Goal: Transaction & Acquisition: Book appointment/travel/reservation

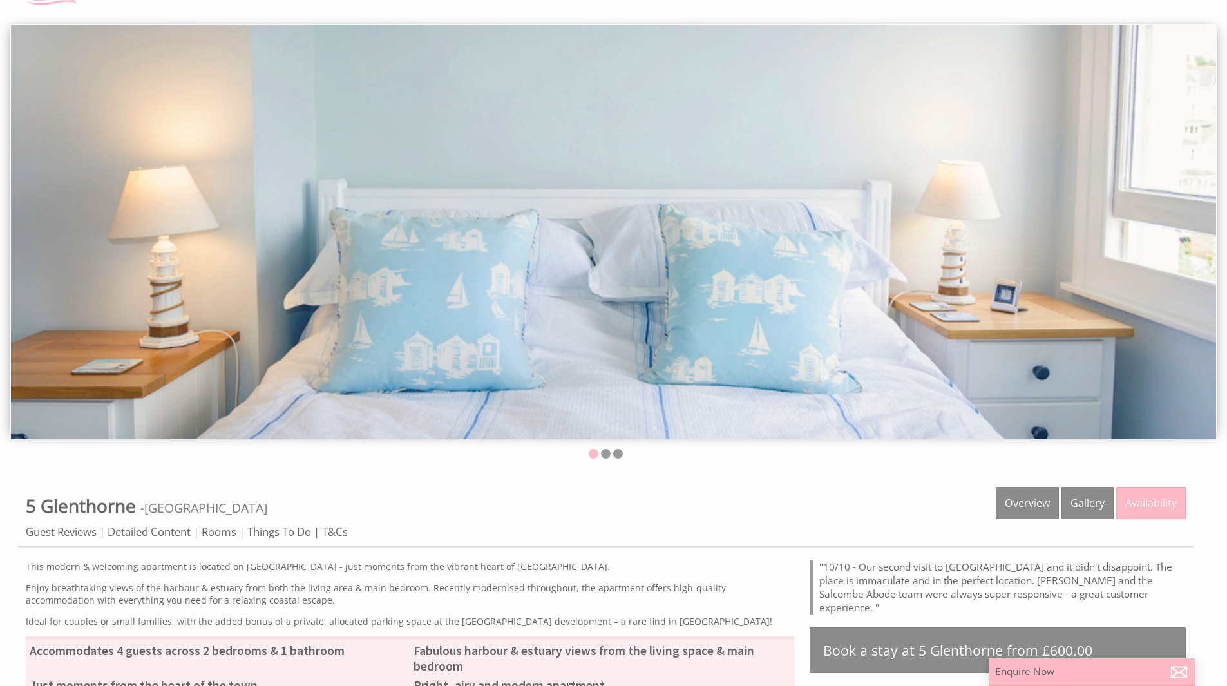
scroll to position [387, 0]
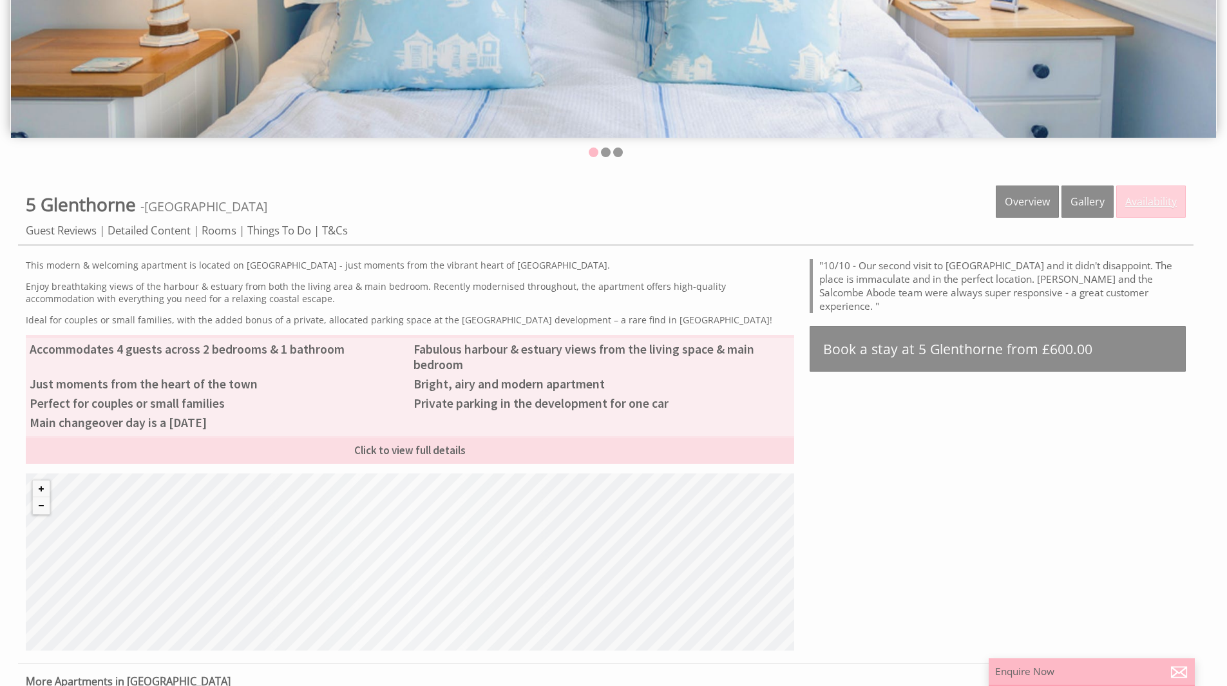
click at [983, 198] on link "Availability" at bounding box center [1152, 202] width 70 height 32
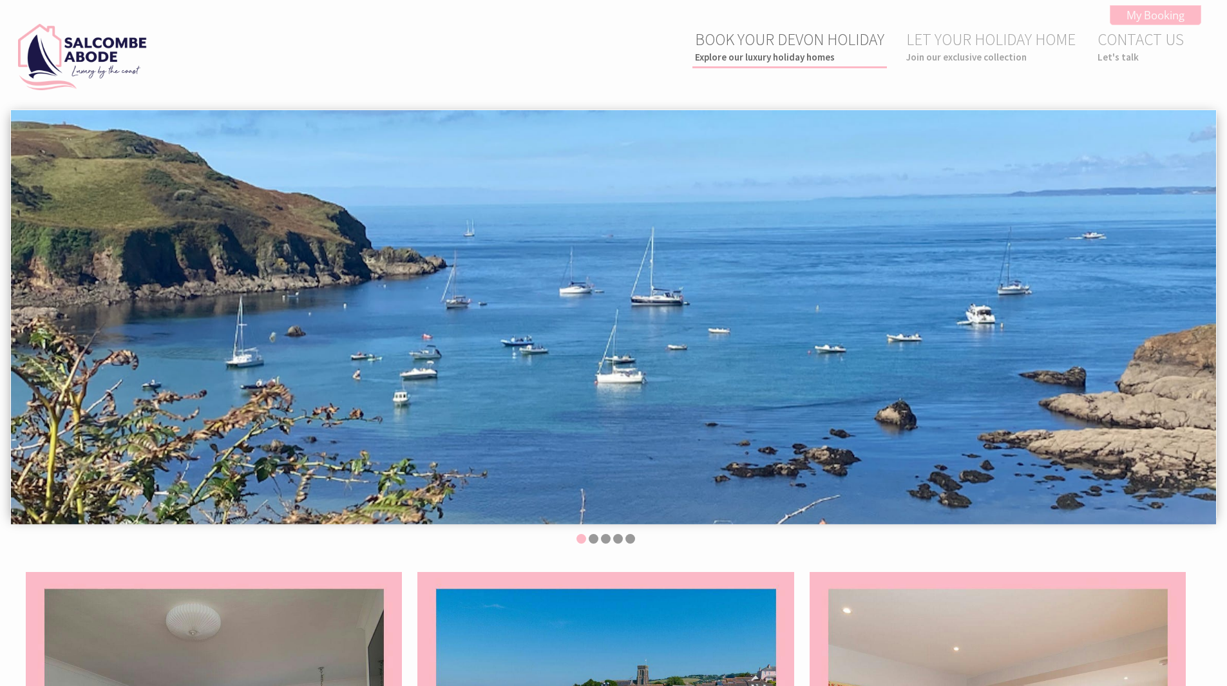
click at [767, 40] on link "BOOK YOUR DEVON HOLIDAY Explore our luxury holiday homes" at bounding box center [789, 46] width 189 height 34
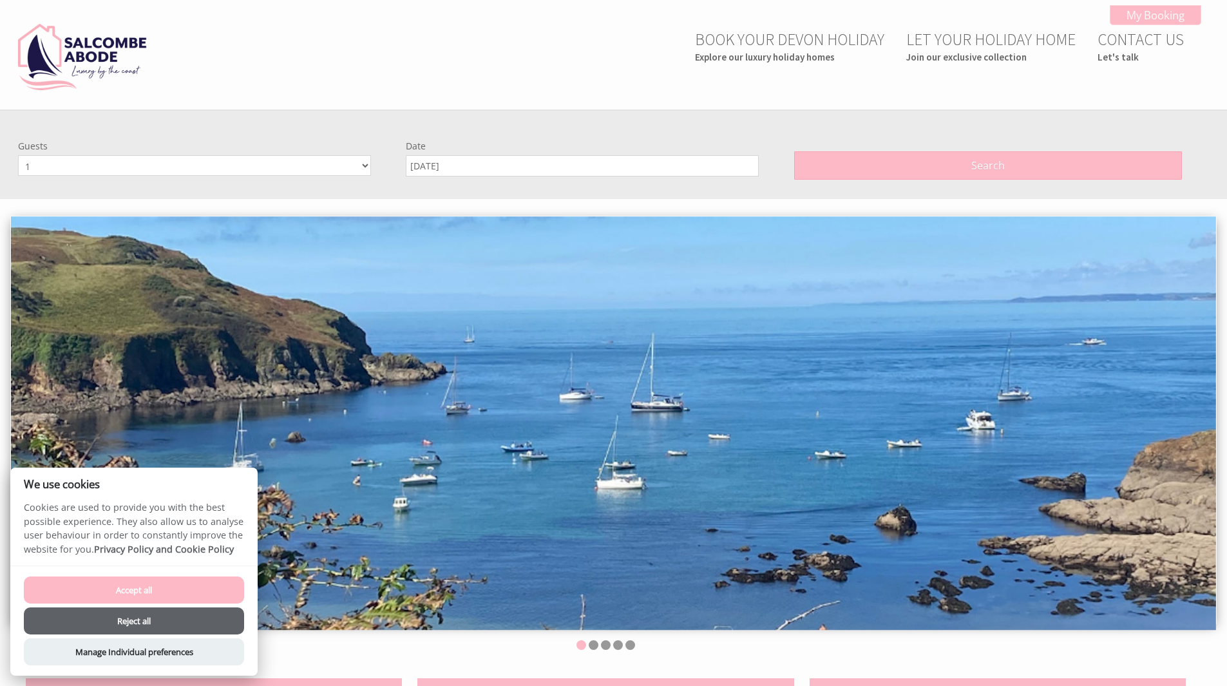
click at [216, 169] on select "1 2 3 4 5 6 7 8 9 10 11 12" at bounding box center [194, 165] width 353 height 21
select select "3"
click at [18, 155] on select "1 2 3 4 5 6 7 8 9 10 11 12" at bounding box center [194, 165] width 353 height 21
click at [455, 155] on input "[DATE]" at bounding box center [582, 165] width 353 height 21
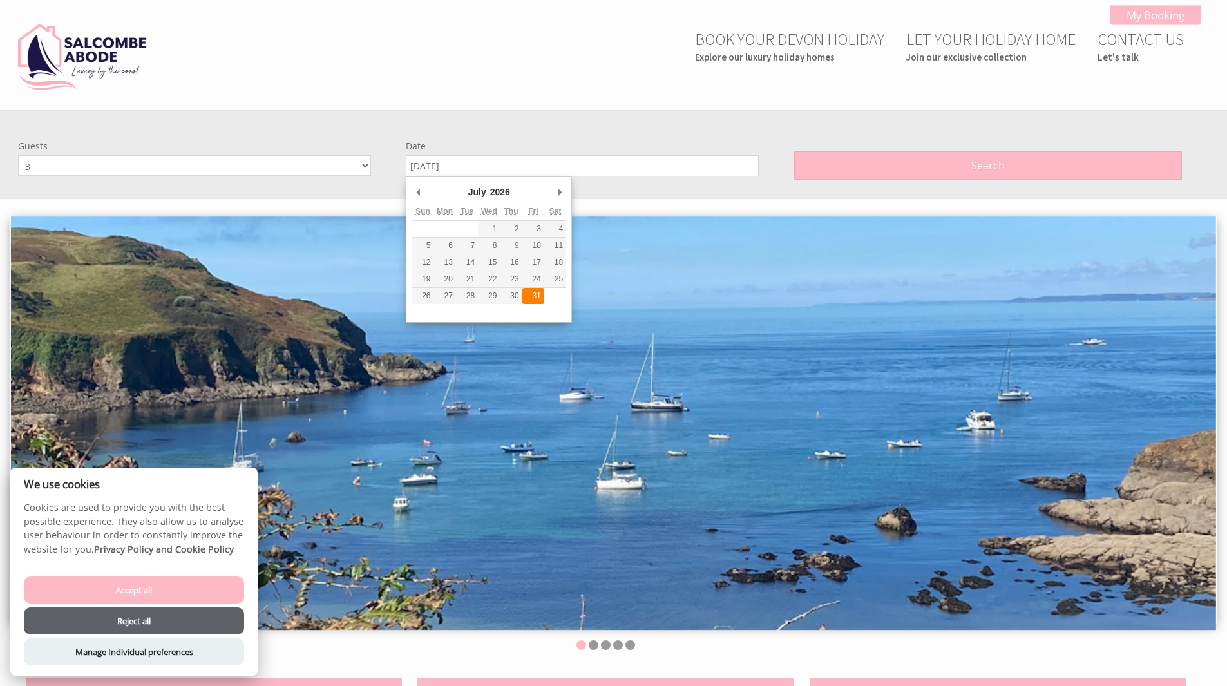
type input "31/07/2026"
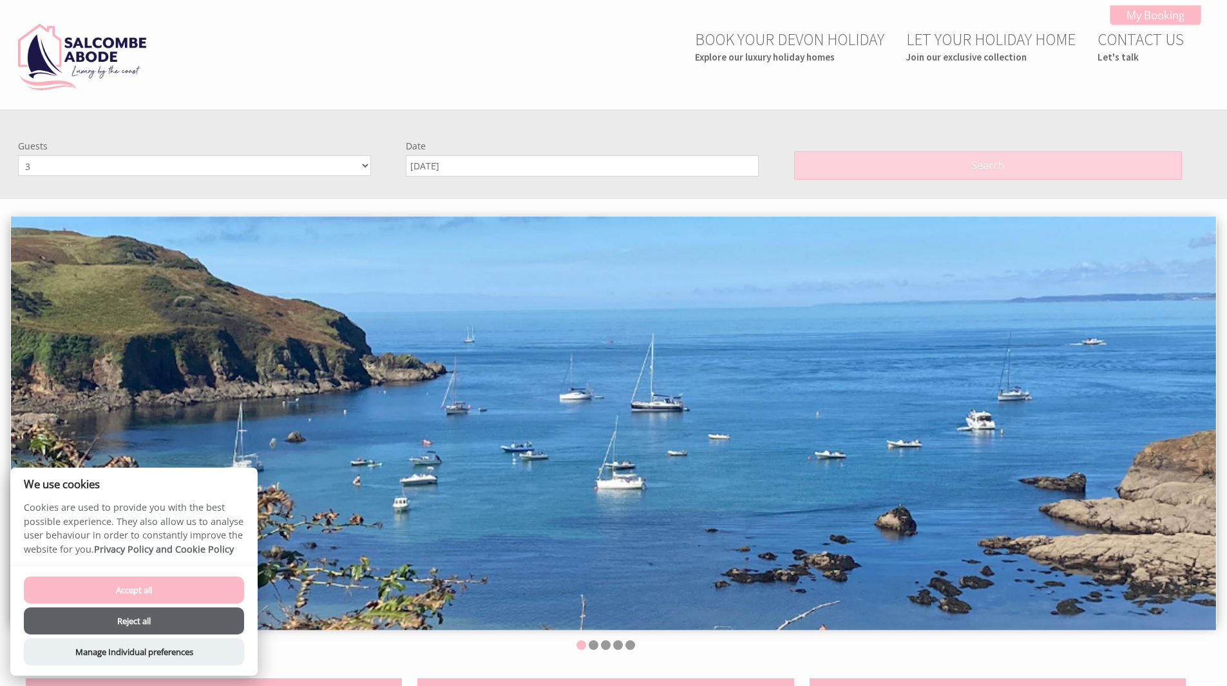
click at [946, 160] on button "Search" at bounding box center [988, 165] width 388 height 28
click at [121, 593] on button "Accept all" at bounding box center [134, 590] width 220 height 27
checkbox input "true"
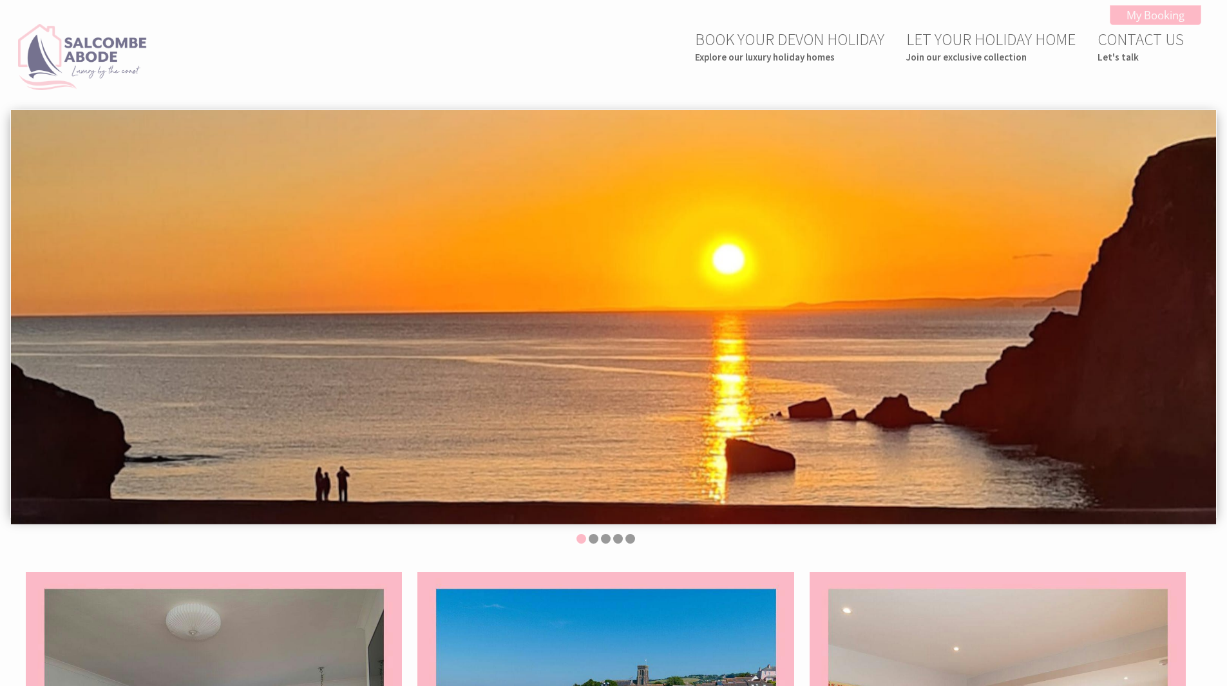
click at [68, 42] on img at bounding box center [82, 57] width 129 height 67
drag, startPoint x: 473, startPoint y: 494, endPoint x: 461, endPoint y: 152, distance: 342.3
click at [1178, 12] on link "My Booking" at bounding box center [1155, 15] width 91 height 20
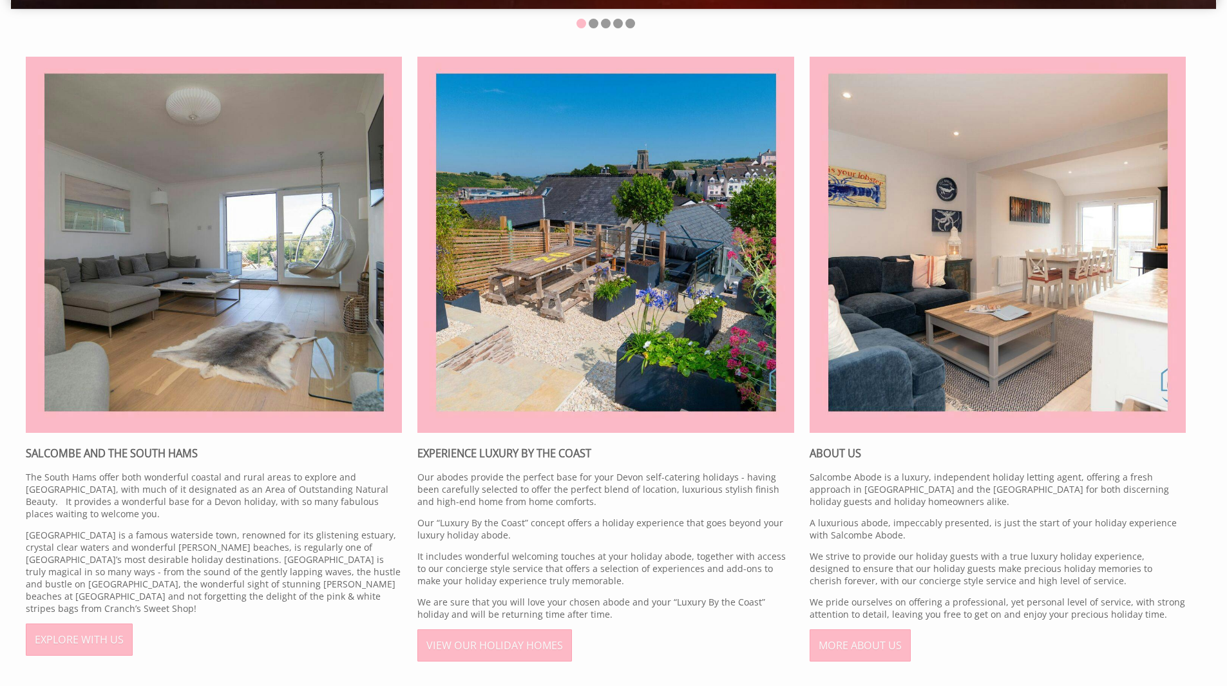
scroll to position [902, 0]
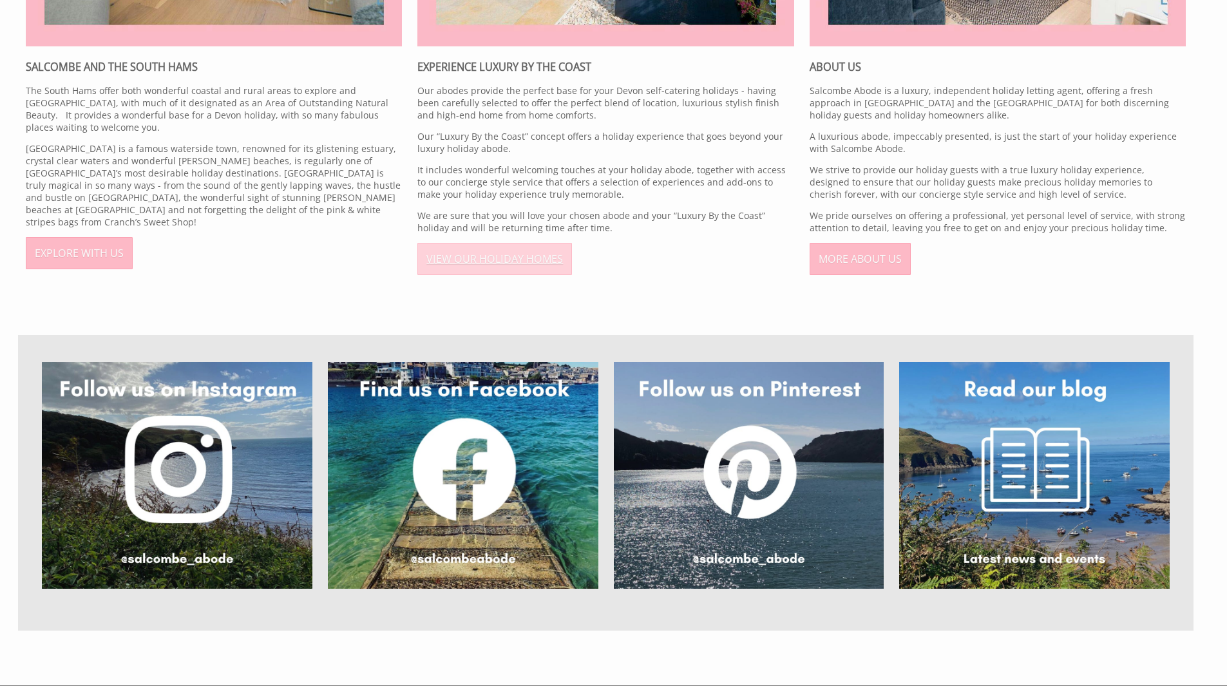
click at [441, 247] on link "VIEW OUR HOLIDAY HOMES" at bounding box center [495, 259] width 155 height 32
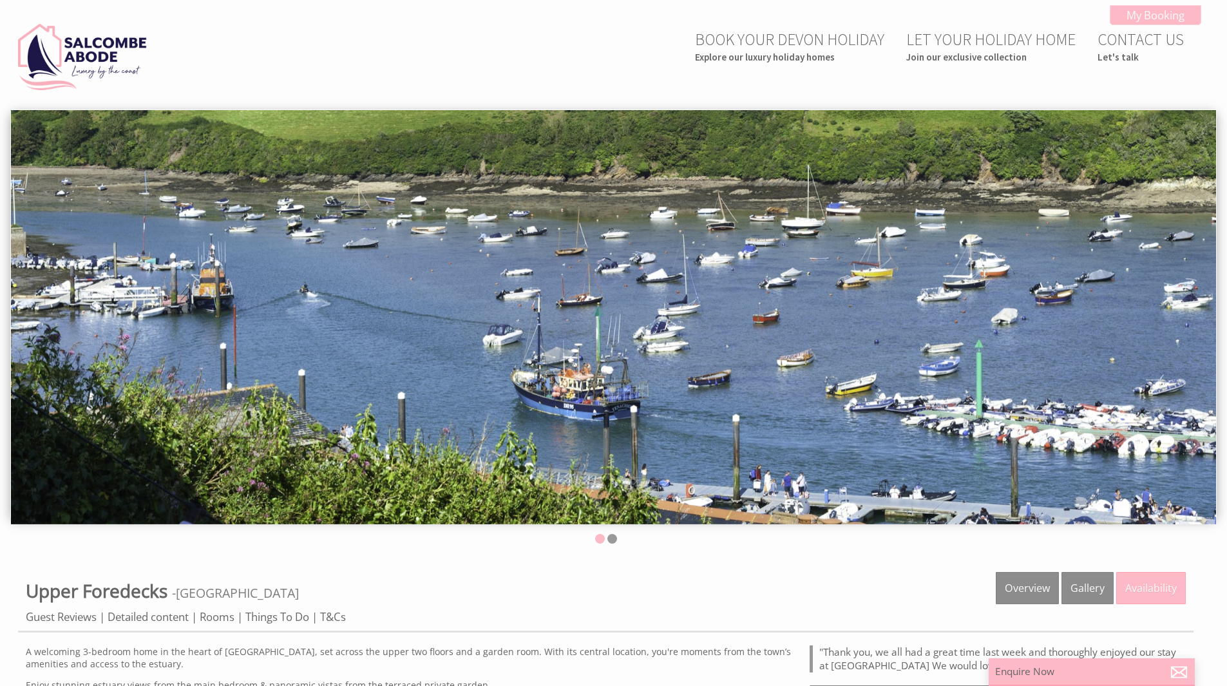
click at [1129, 340] on img at bounding box center [614, 317] width 1206 height 414
drag, startPoint x: 1126, startPoint y: 343, endPoint x: 315, endPoint y: 385, distance: 812.3
click at [315, 385] on img at bounding box center [614, 317] width 1206 height 414
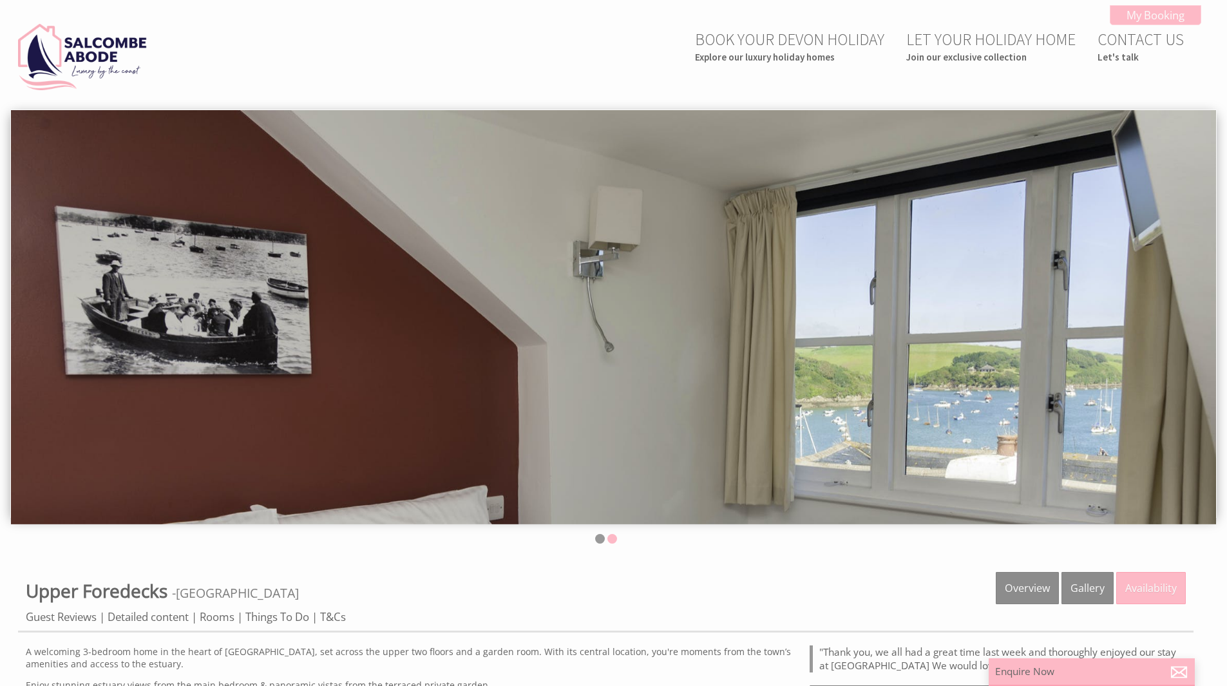
drag, startPoint x: 808, startPoint y: 373, endPoint x: 264, endPoint y: 395, distance: 544.2
click at [274, 396] on img at bounding box center [614, 317] width 1206 height 414
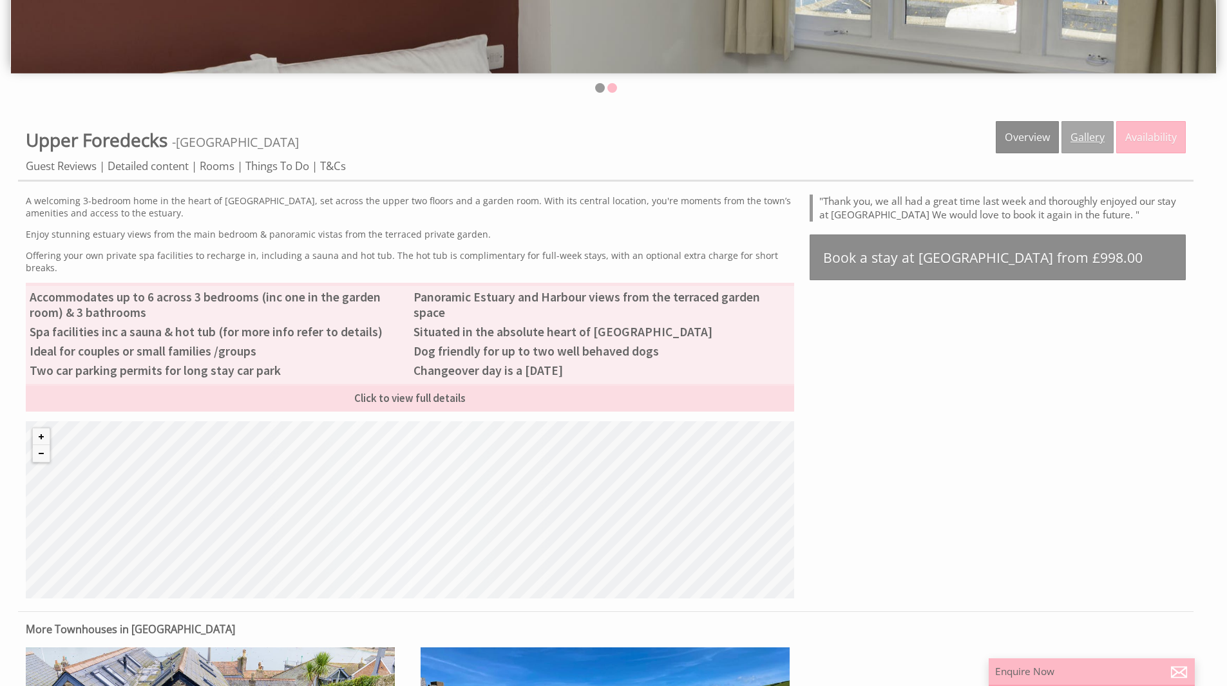
click at [1074, 136] on link "Gallery" at bounding box center [1088, 137] width 52 height 32
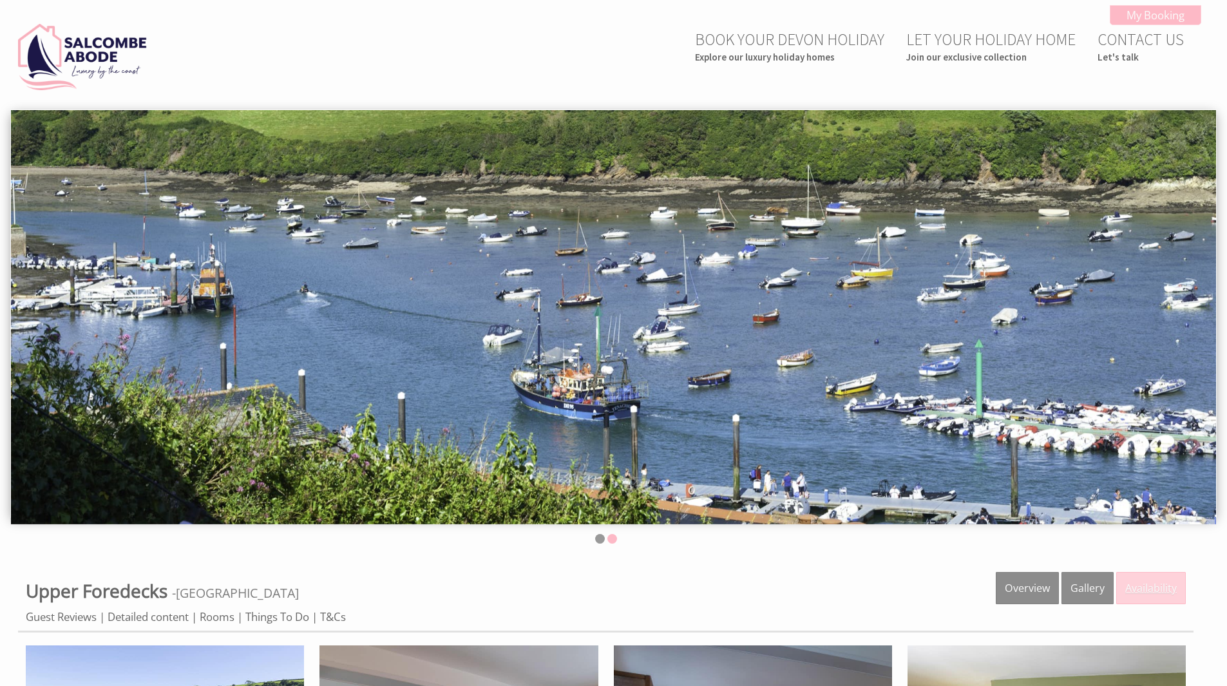
click at [1169, 573] on link "Availability" at bounding box center [1152, 588] width 70 height 32
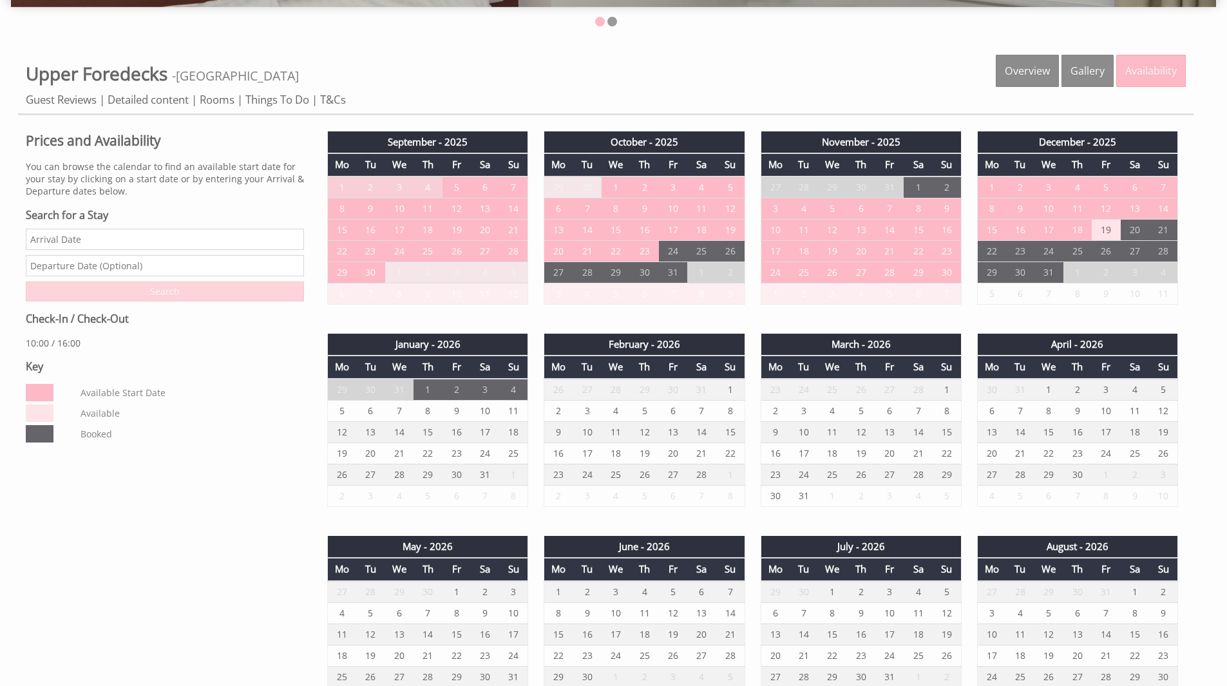
scroll to position [515, 0]
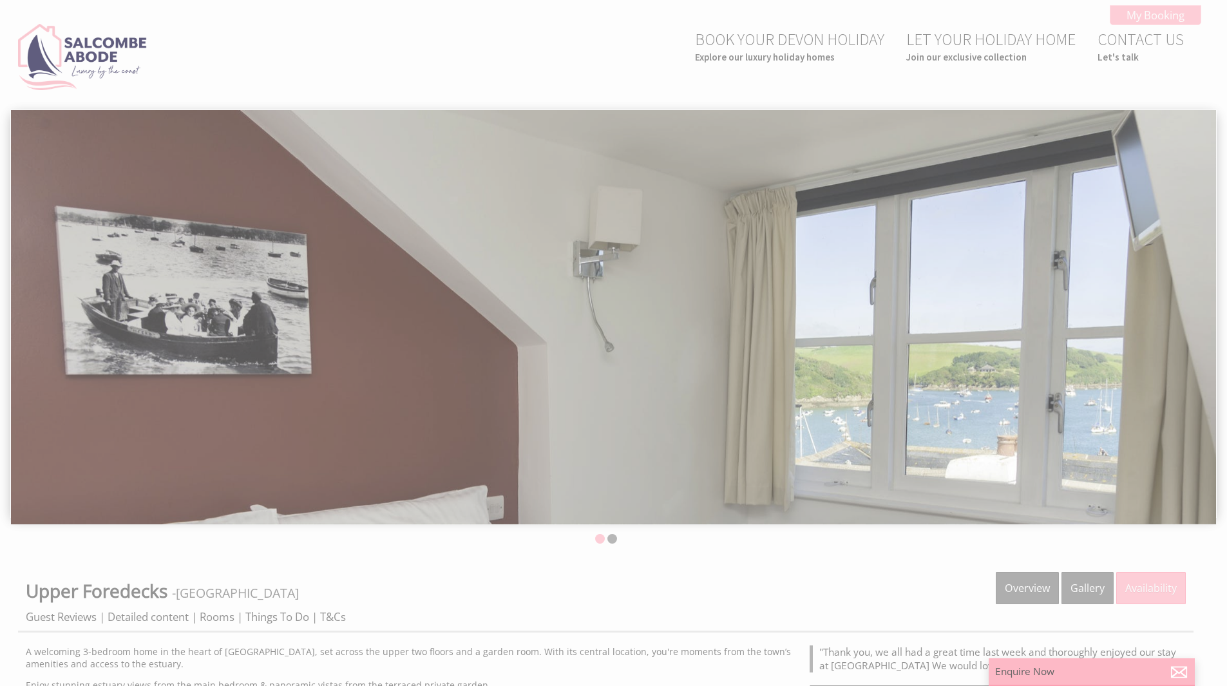
scroll to position [451, 0]
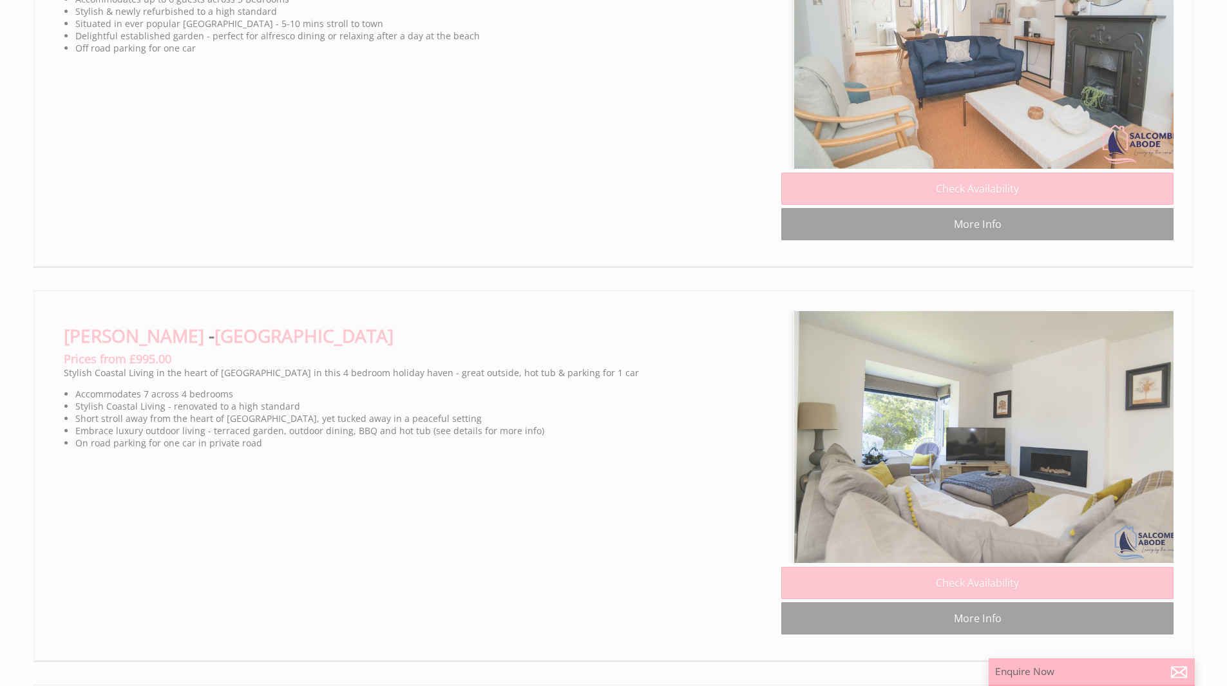
scroll to position [0, 12]
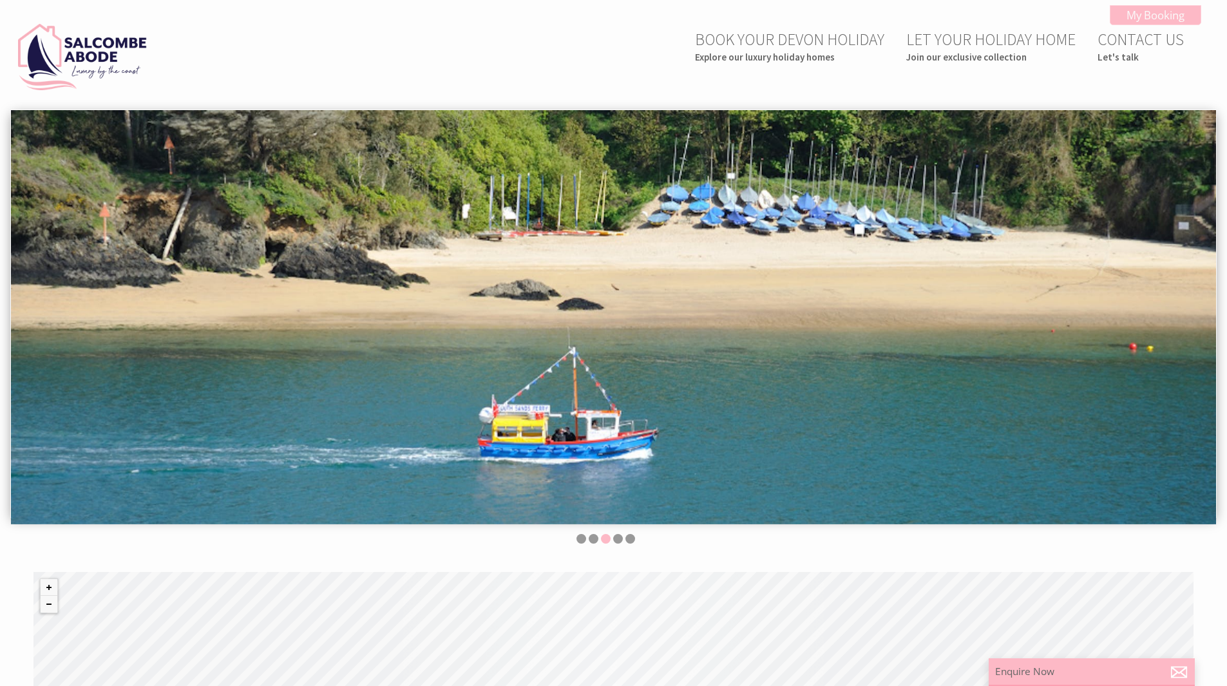
drag, startPoint x: 341, startPoint y: 345, endPoint x: 266, endPoint y: 64, distance: 291.3
click at [32, 62] on img at bounding box center [82, 57] width 129 height 67
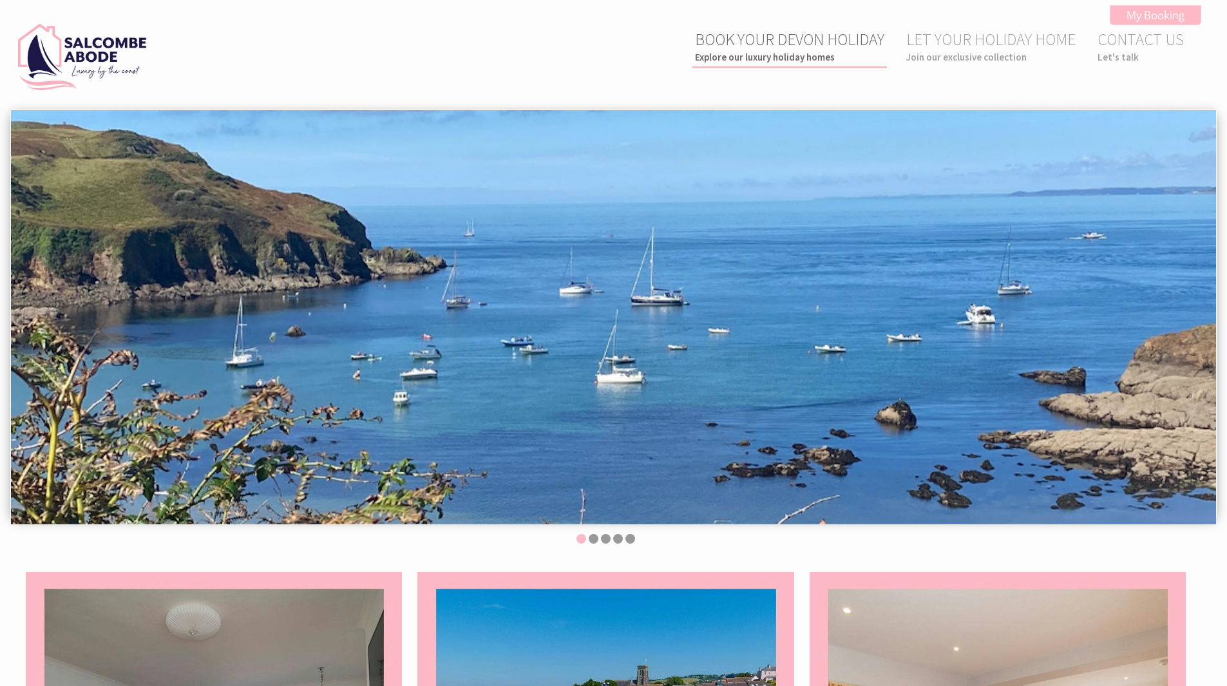
click at [801, 43] on link "BOOK YOUR DEVON HOLIDAY Explore our luxury holiday homes" at bounding box center [789, 46] width 189 height 34
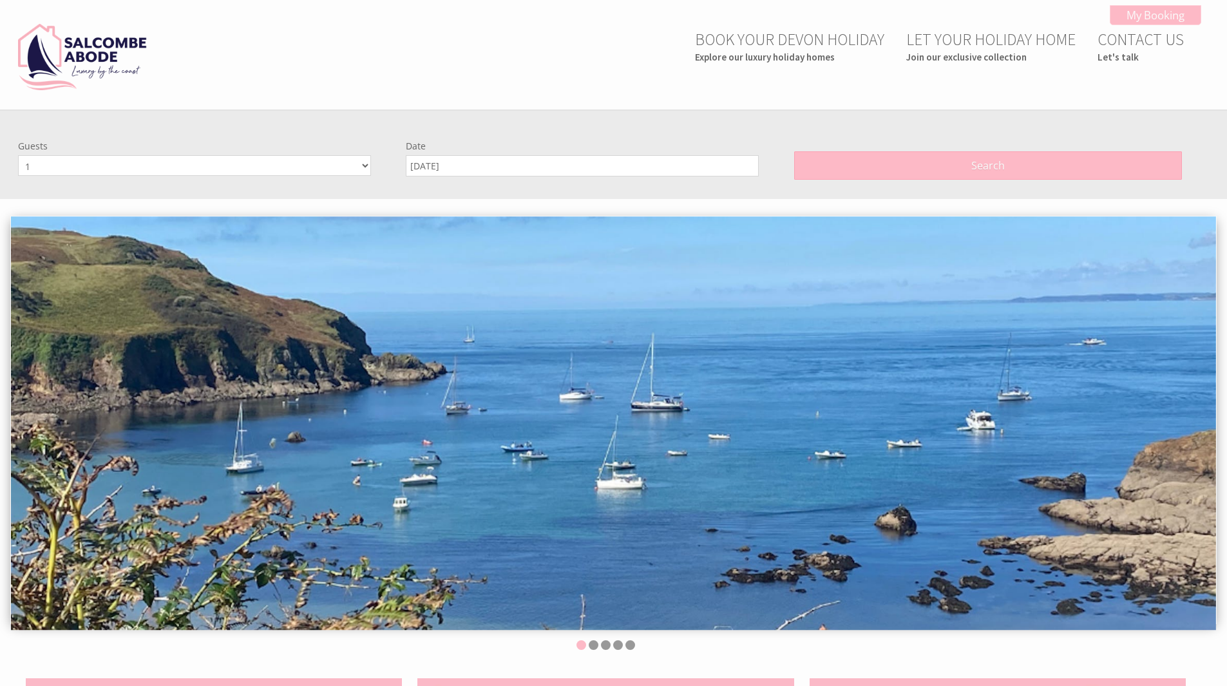
click at [273, 159] on select "1 2 3 4 5 6 7 8 9 10 11 12" at bounding box center [194, 165] width 353 height 21
select select "3"
click at [18, 155] on select "1 2 3 4 5 6 7 8 9 10 11 12" at bounding box center [194, 165] width 353 height 21
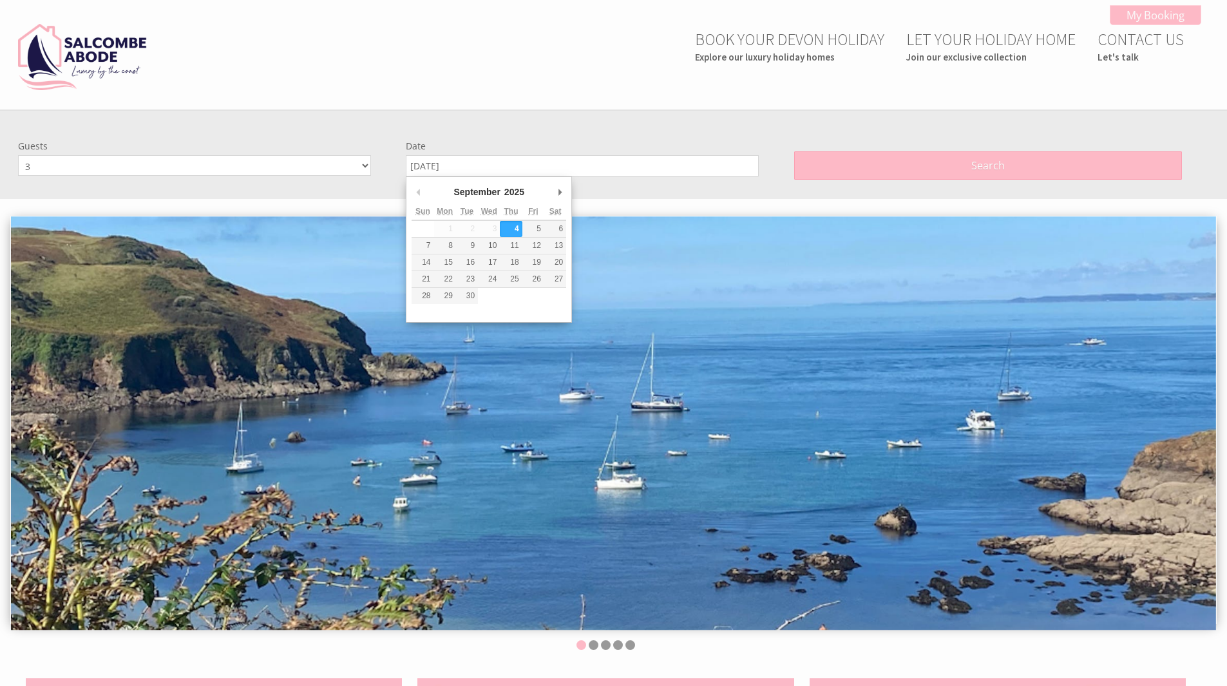
click at [450, 160] on input "[DATE]" at bounding box center [582, 165] width 353 height 21
type input "31/07/2026"
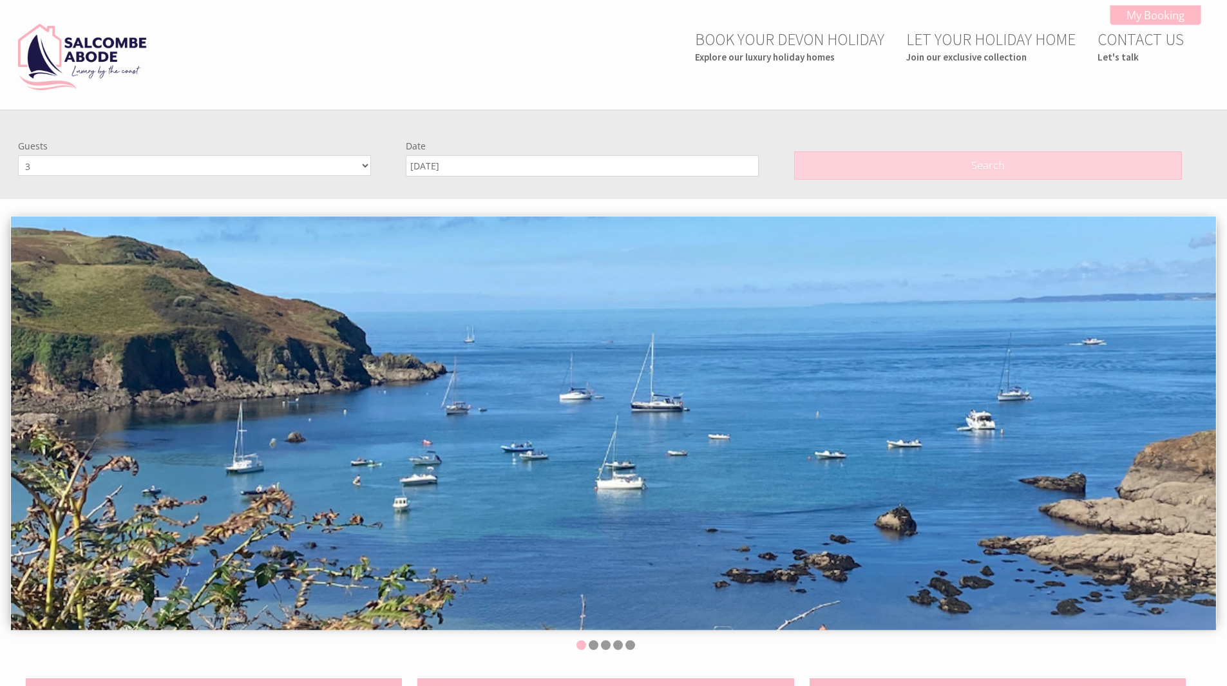
click at [910, 159] on button "Search" at bounding box center [988, 165] width 388 height 28
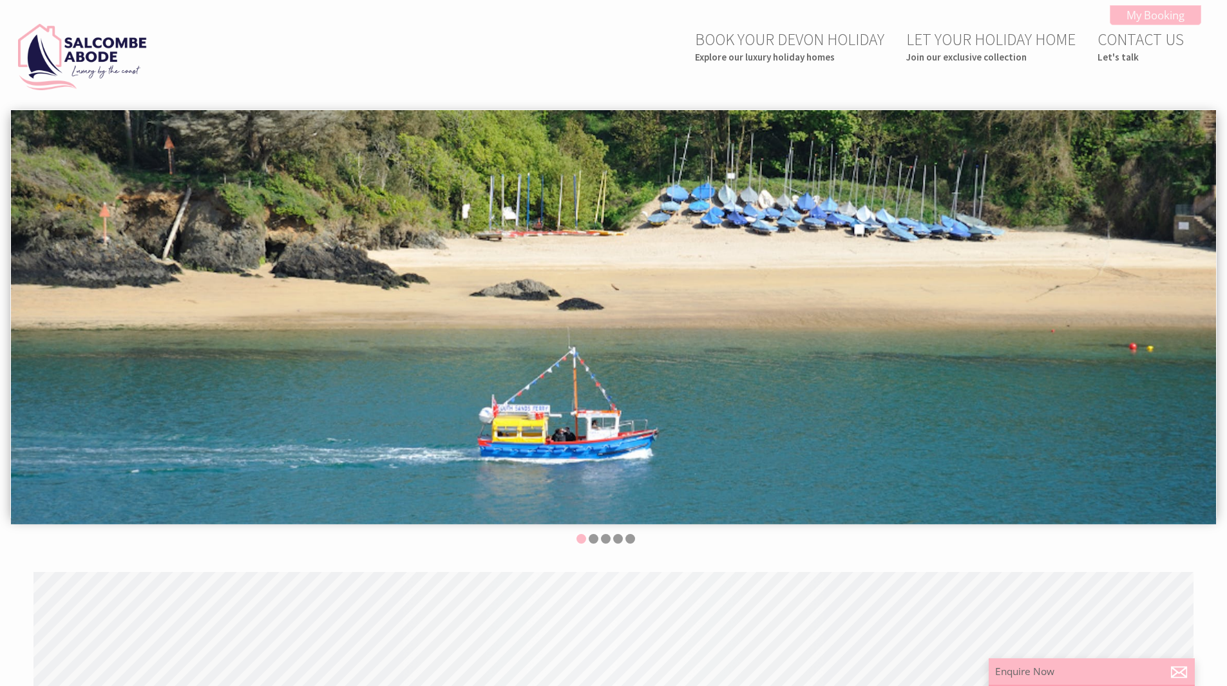
scroll to position [0, 12]
